Goal: Task Accomplishment & Management: Manage account settings

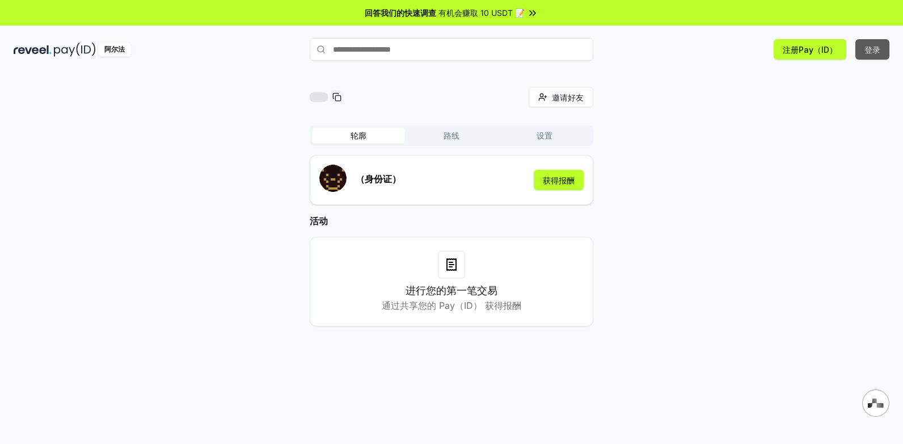
click at [873, 53] on button "登录" at bounding box center [873, 49] width 34 height 20
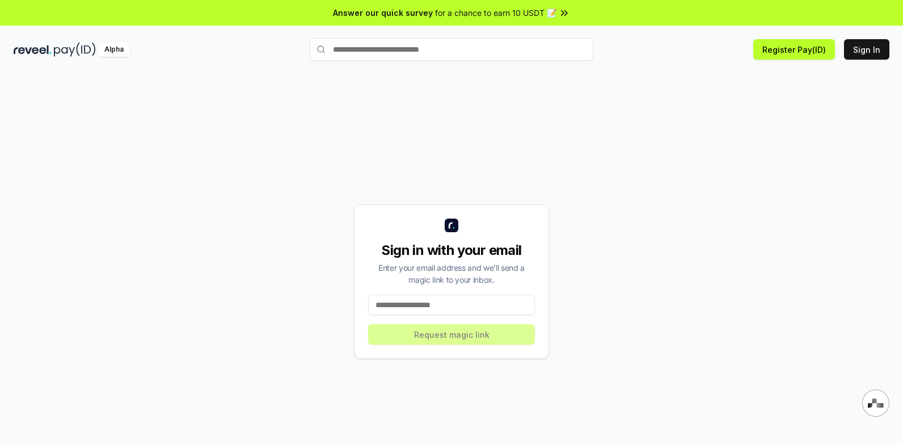
click at [415, 305] on input at bounding box center [451, 305] width 167 height 20
type input "**********"
click at [445, 332] on button "Request magic link" at bounding box center [451, 334] width 167 height 20
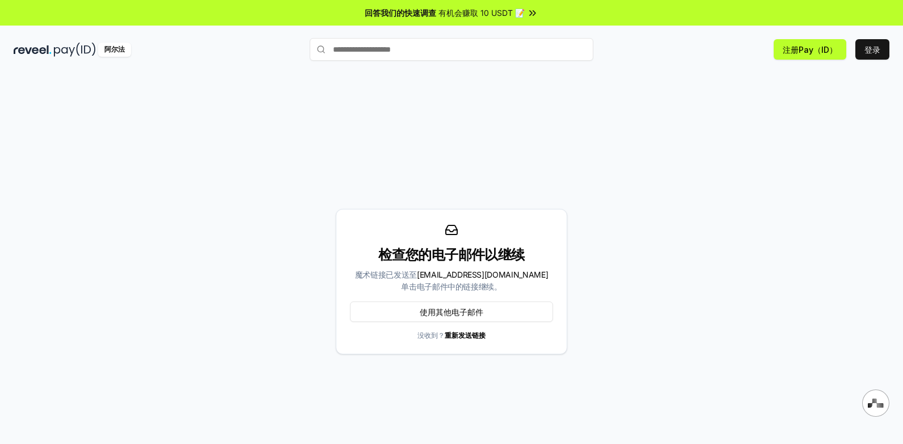
click at [125, 154] on div "检查您的电子邮件以继续 魔术链接已发送至 2838386136@qq.com 单击电子邮件中的链接继续。 使用其他电子邮件 没收到？ 重新发送链接" at bounding box center [452, 281] width 876 height 389
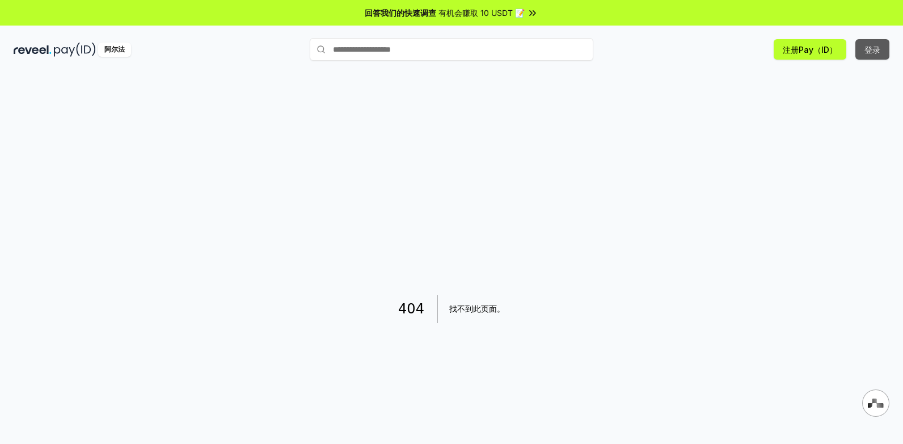
click at [878, 48] on button "登录" at bounding box center [873, 49] width 34 height 20
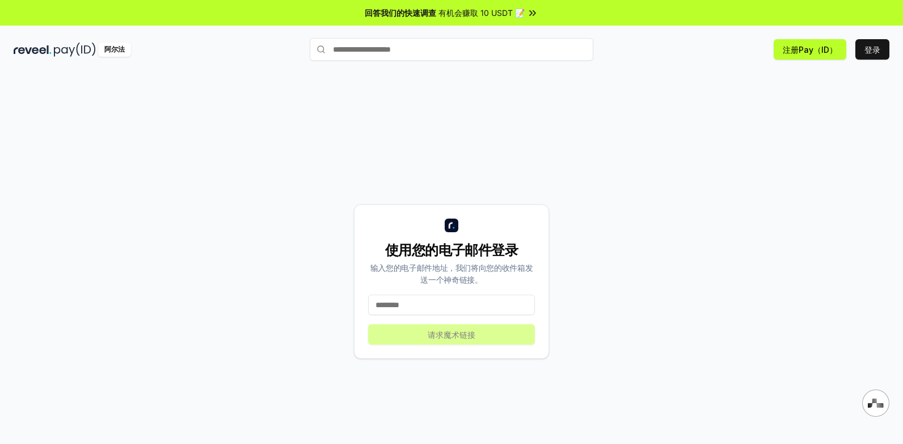
click at [490, 299] on input at bounding box center [451, 305] width 167 height 20
type input "**********"
click at [465, 338] on button "请求魔术链接" at bounding box center [451, 334] width 167 height 20
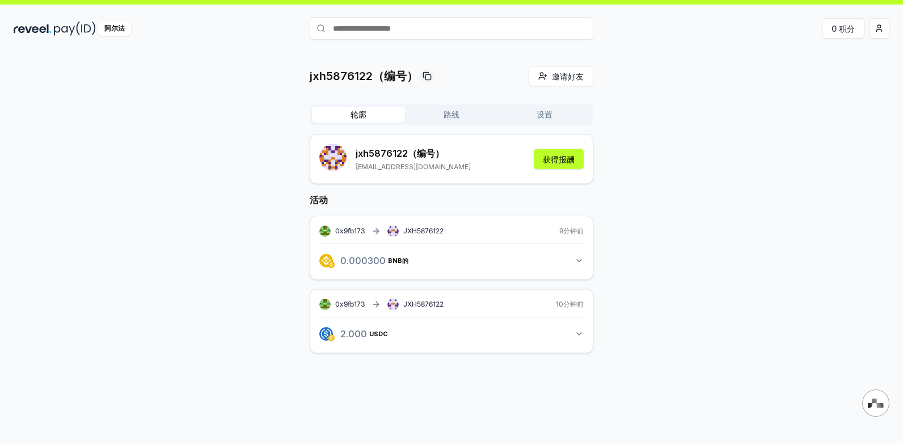
scroll to position [32, 0]
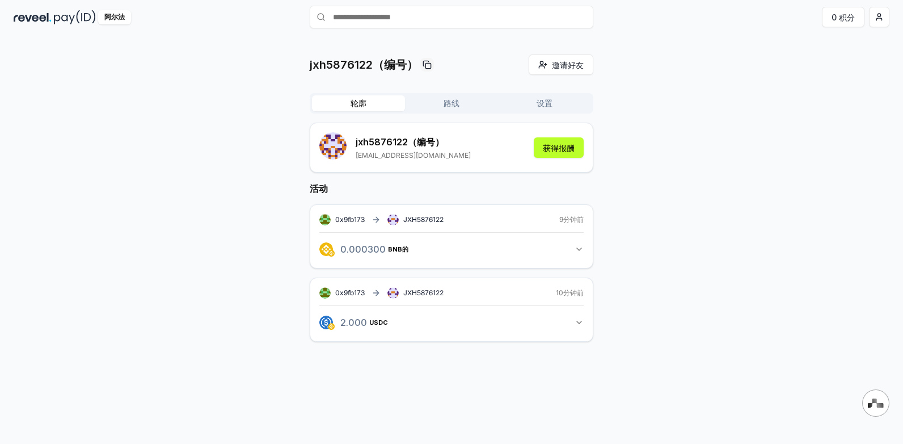
click at [580, 323] on icon "button" at bounding box center [579, 322] width 5 height 2
click at [578, 322] on icon "button" at bounding box center [579, 322] width 9 height 9
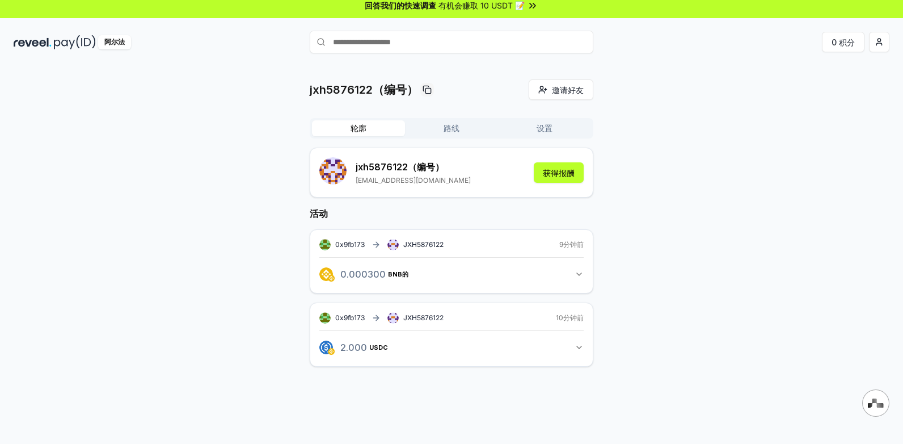
scroll to position [0, 0]
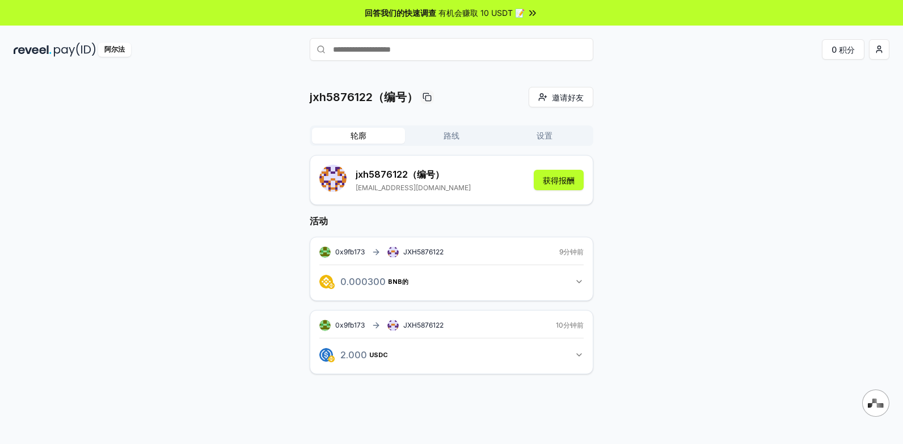
click at [447, 48] on input "text" at bounding box center [452, 49] width 284 height 23
click at [564, 180] on button "获得报酬" at bounding box center [559, 180] width 50 height 20
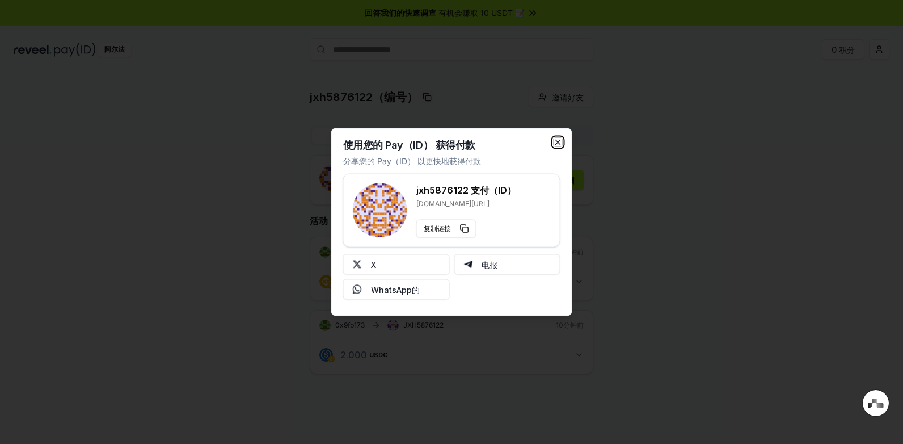
click at [561, 145] on icon "button" at bounding box center [558, 142] width 9 height 9
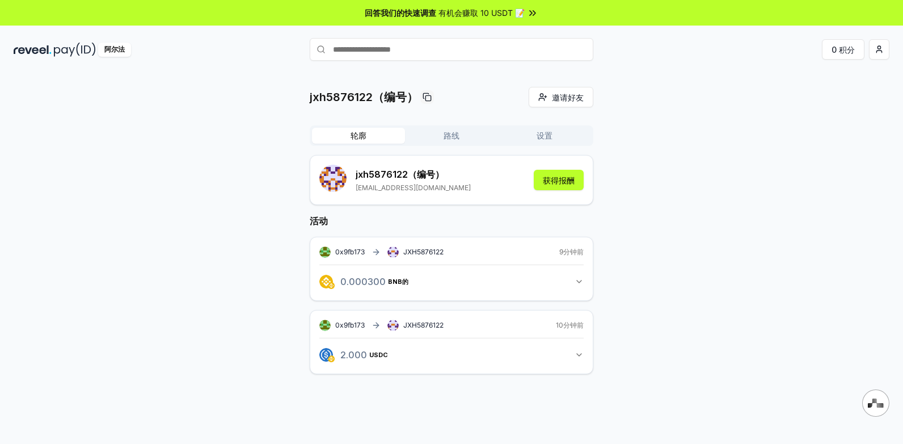
click at [390, 53] on input "text" at bounding box center [452, 49] width 284 height 23
type input "**********"
click at [574, 73] on span "支付" at bounding box center [577, 71] width 23 height 17
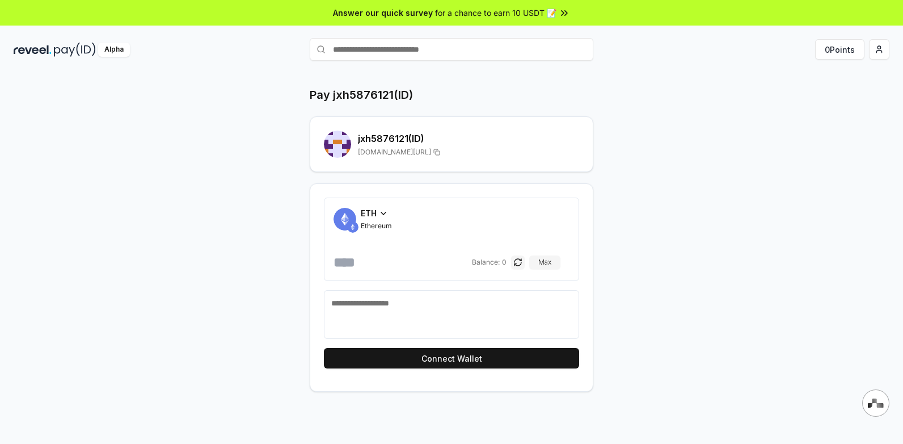
click at [382, 216] on icon at bounding box center [383, 213] width 9 height 9
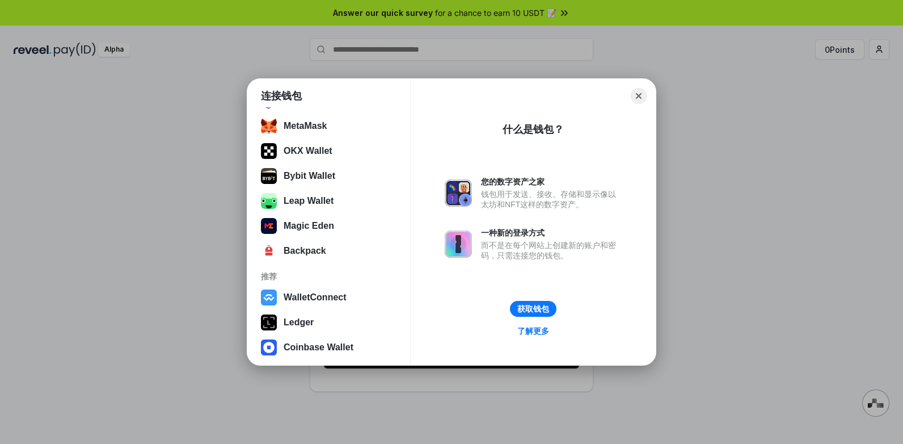
scroll to position [145, 0]
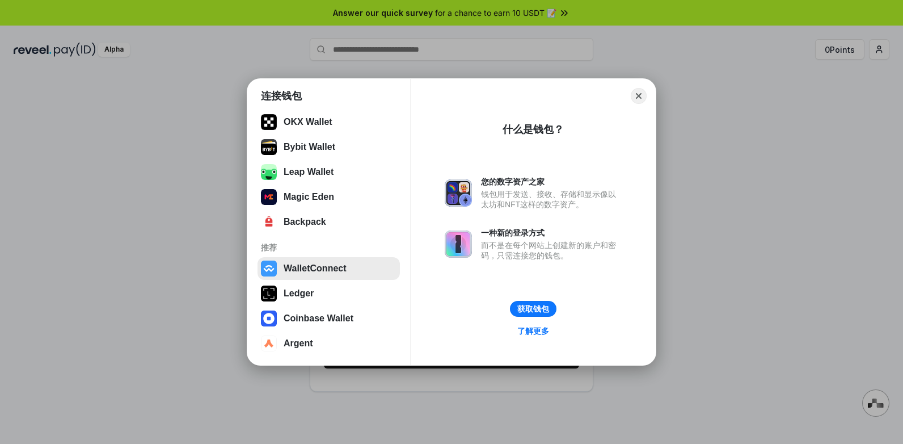
drag, startPoint x: 306, startPoint y: 263, endPoint x: 329, endPoint y: 267, distance: 23.1
click at [306, 263] on button "WalletConnect" at bounding box center [329, 268] width 142 height 23
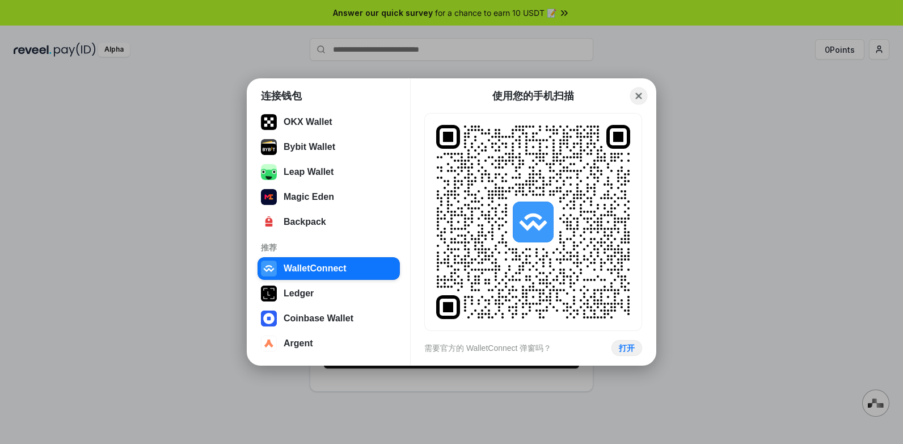
click at [643, 97] on button "Close" at bounding box center [639, 96] width 18 height 18
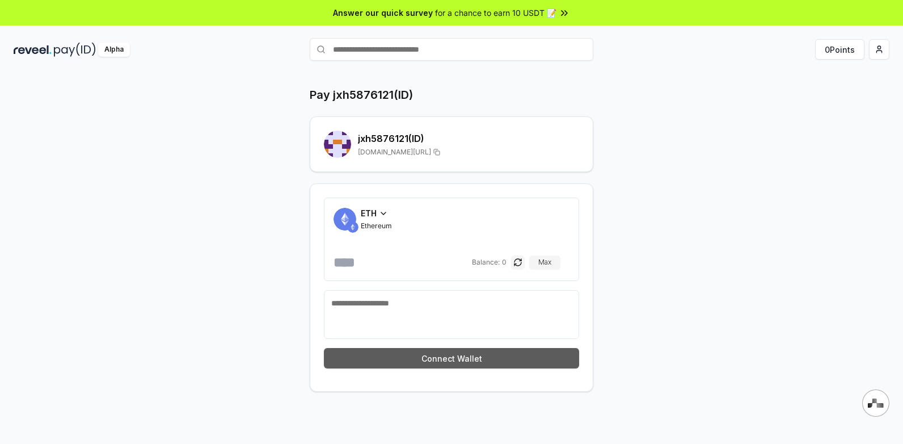
click at [460, 359] on button "Connect Wallet" at bounding box center [451, 358] width 255 height 20
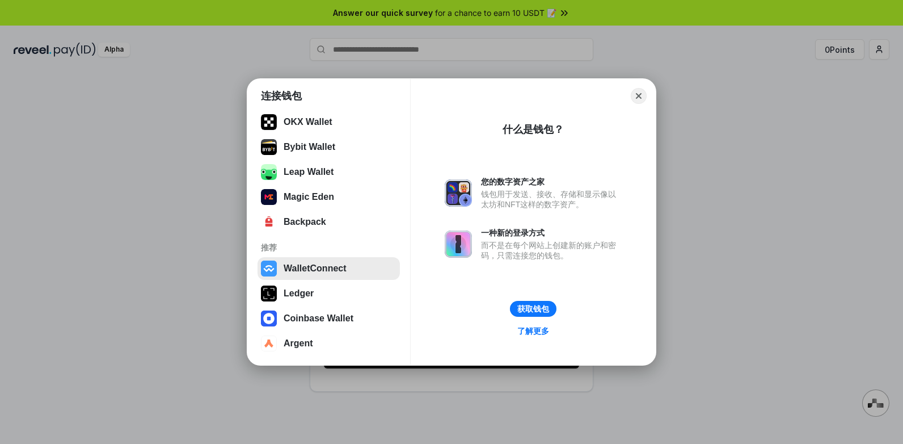
click at [341, 268] on button "WalletConnect" at bounding box center [329, 268] width 142 height 23
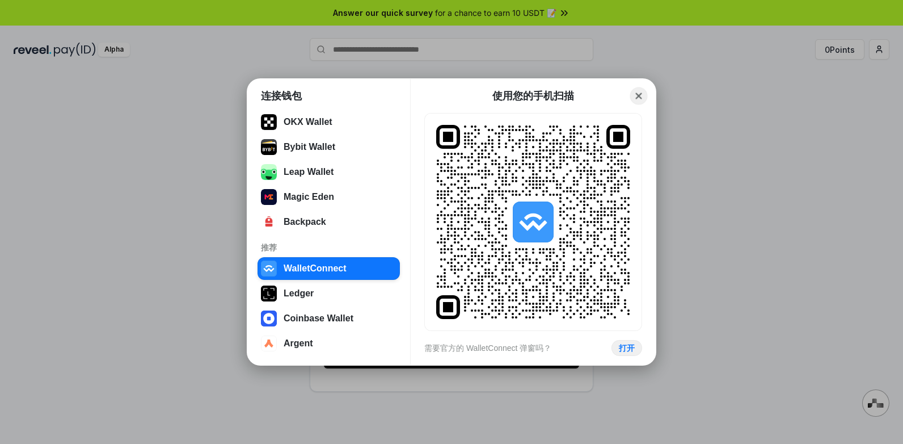
click at [636, 93] on button "Close" at bounding box center [639, 96] width 18 height 18
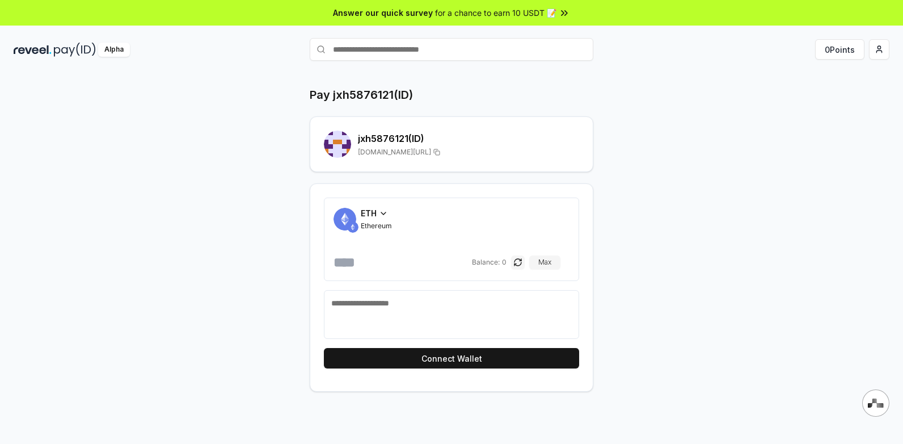
scroll to position [0, 0]
click at [880, 50] on html "Answer our quick survey for a chance to earn 10 USDT 📝 Alpha 0 Points Pay jxh58…" at bounding box center [451, 222] width 903 height 444
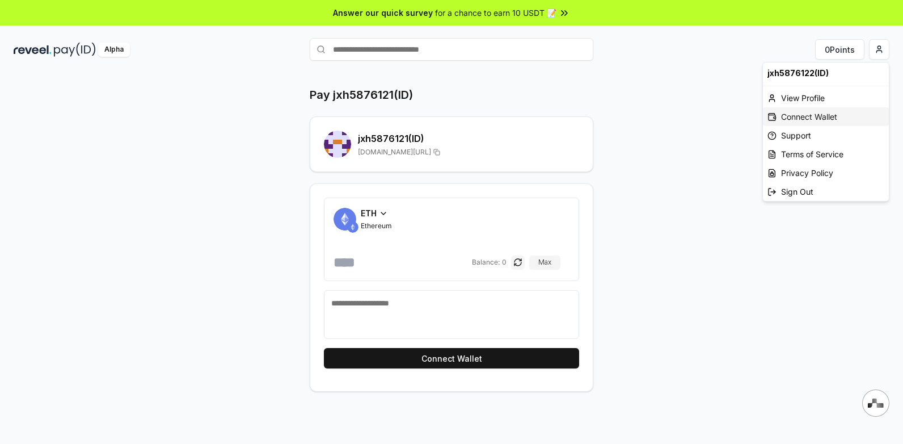
click at [804, 118] on div "Connect Wallet" at bounding box center [826, 116] width 126 height 19
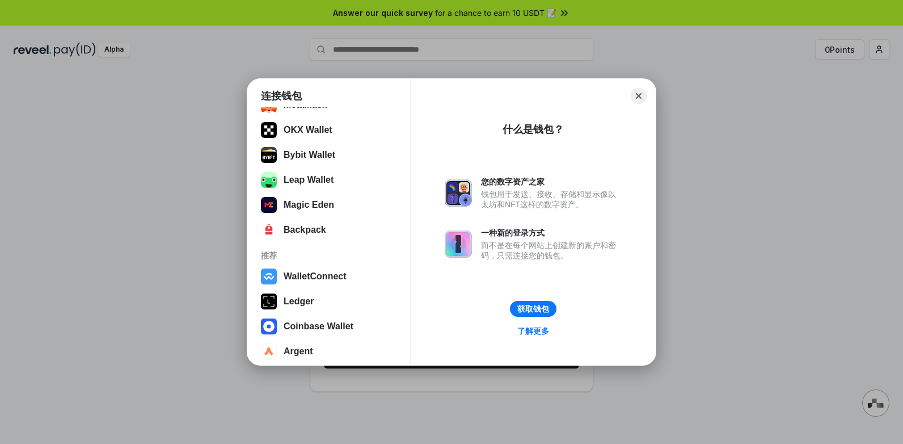
scroll to position [145, 0]
